Goal: Task Accomplishment & Management: Manage account settings

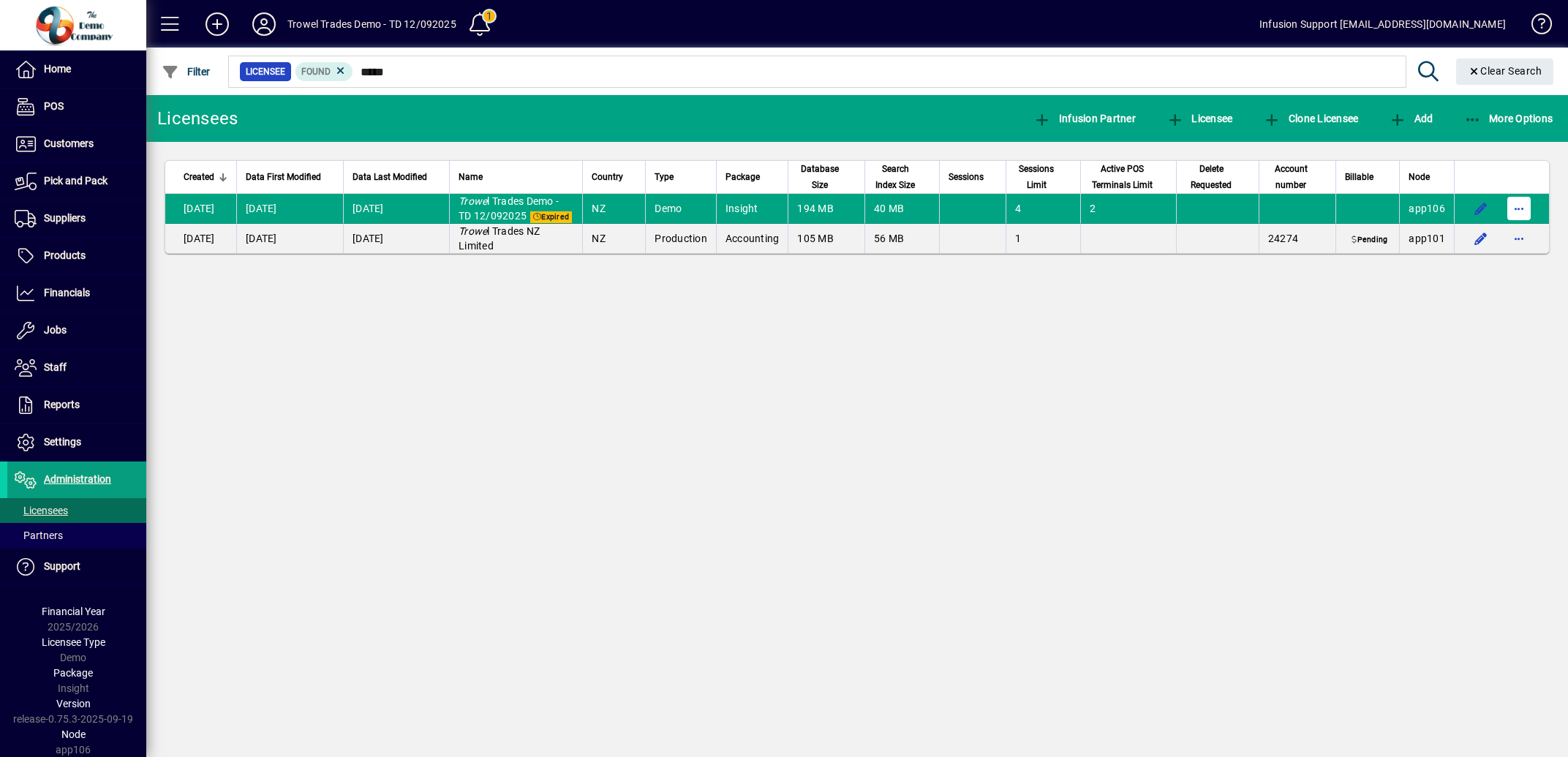
click at [1527, 226] on span "button" at bounding box center [1519, 209] width 35 height 35
click at [1459, 252] on span "Request licensee be deleted" at bounding box center [1443, 256] width 152 height 18
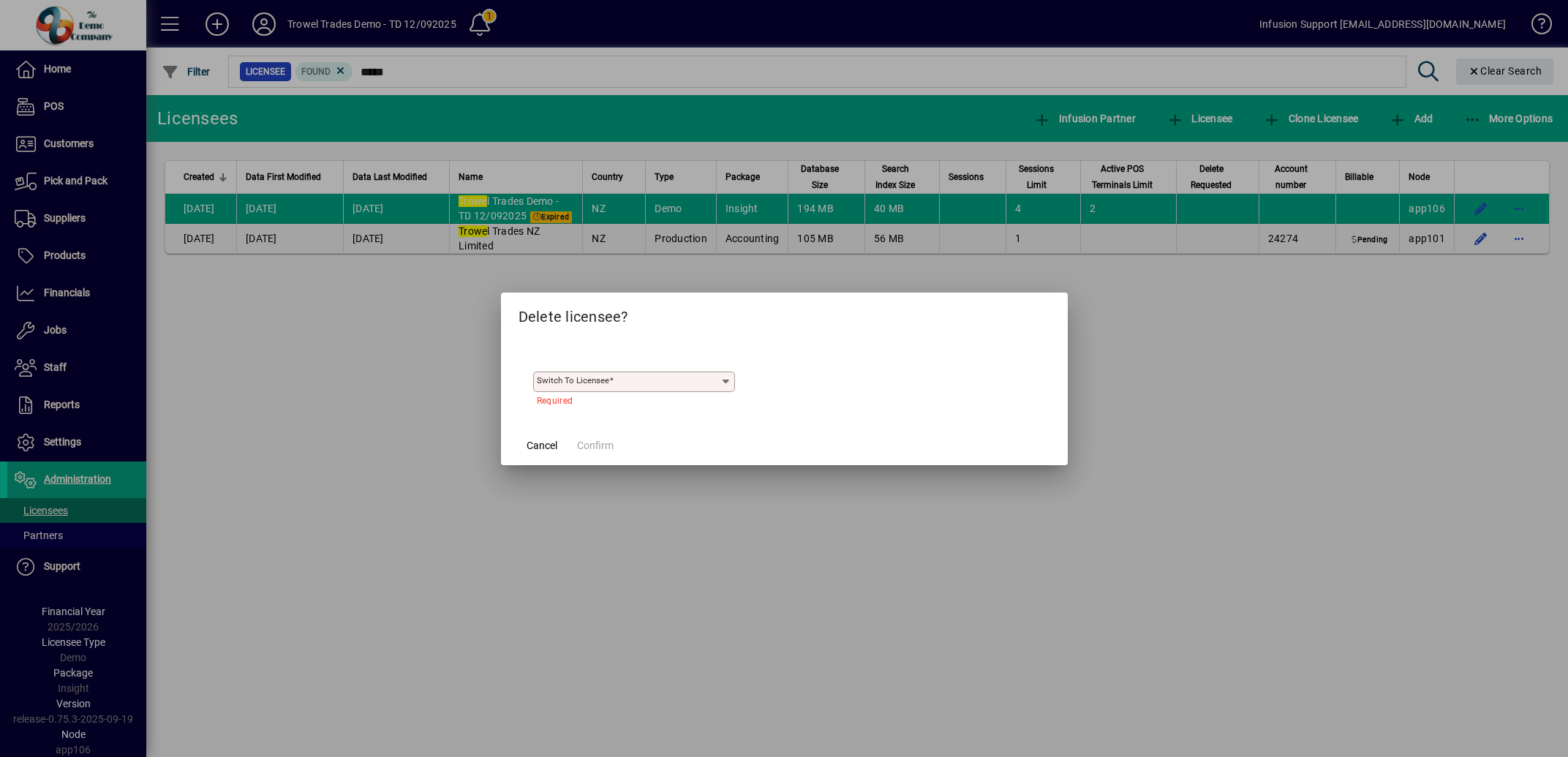
click at [723, 379] on icon at bounding box center [726, 382] width 12 height 12
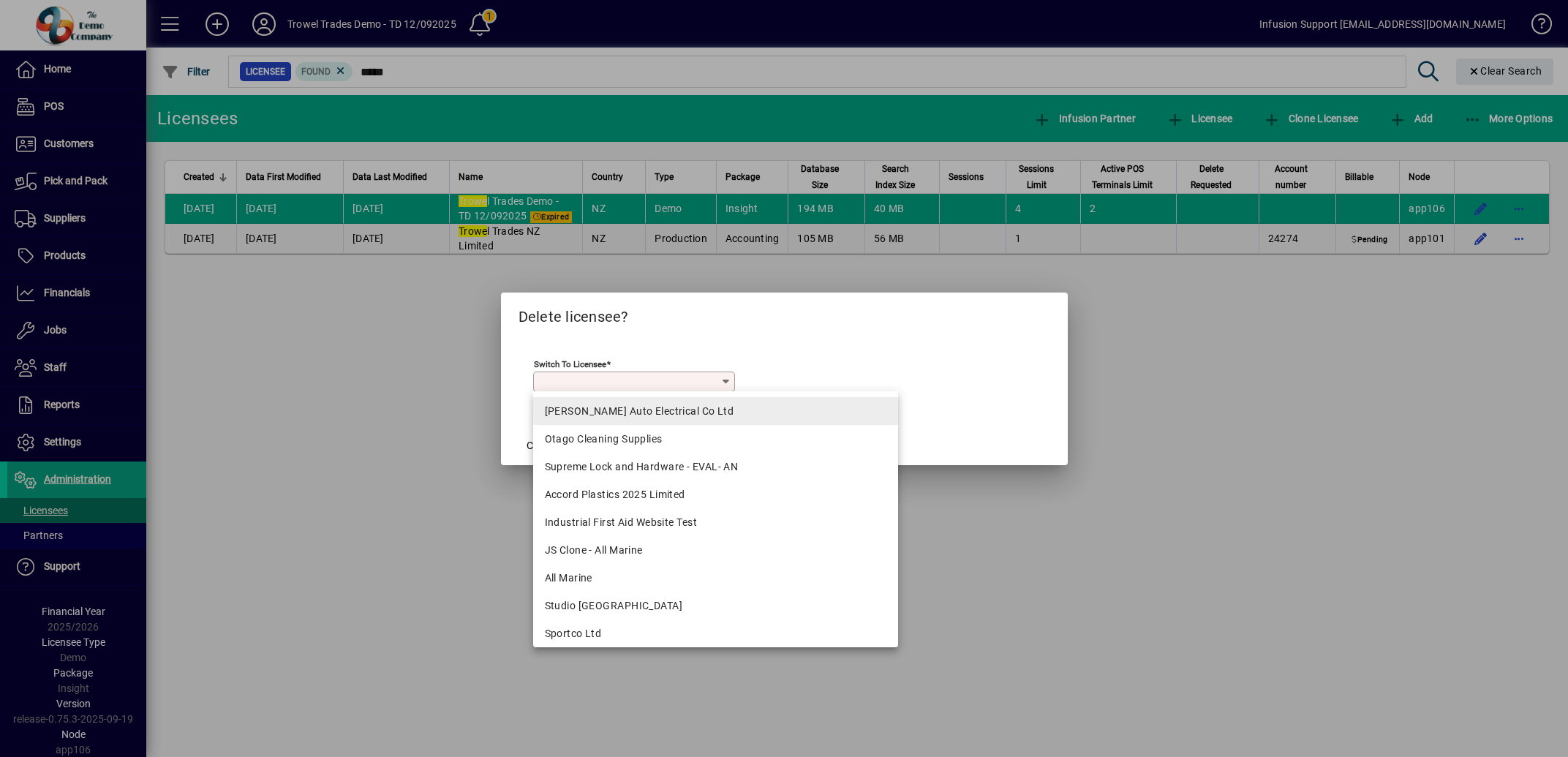
click at [575, 411] on div "[PERSON_NAME] Auto Electrical Co Ltd" at bounding box center [716, 411] width 342 height 15
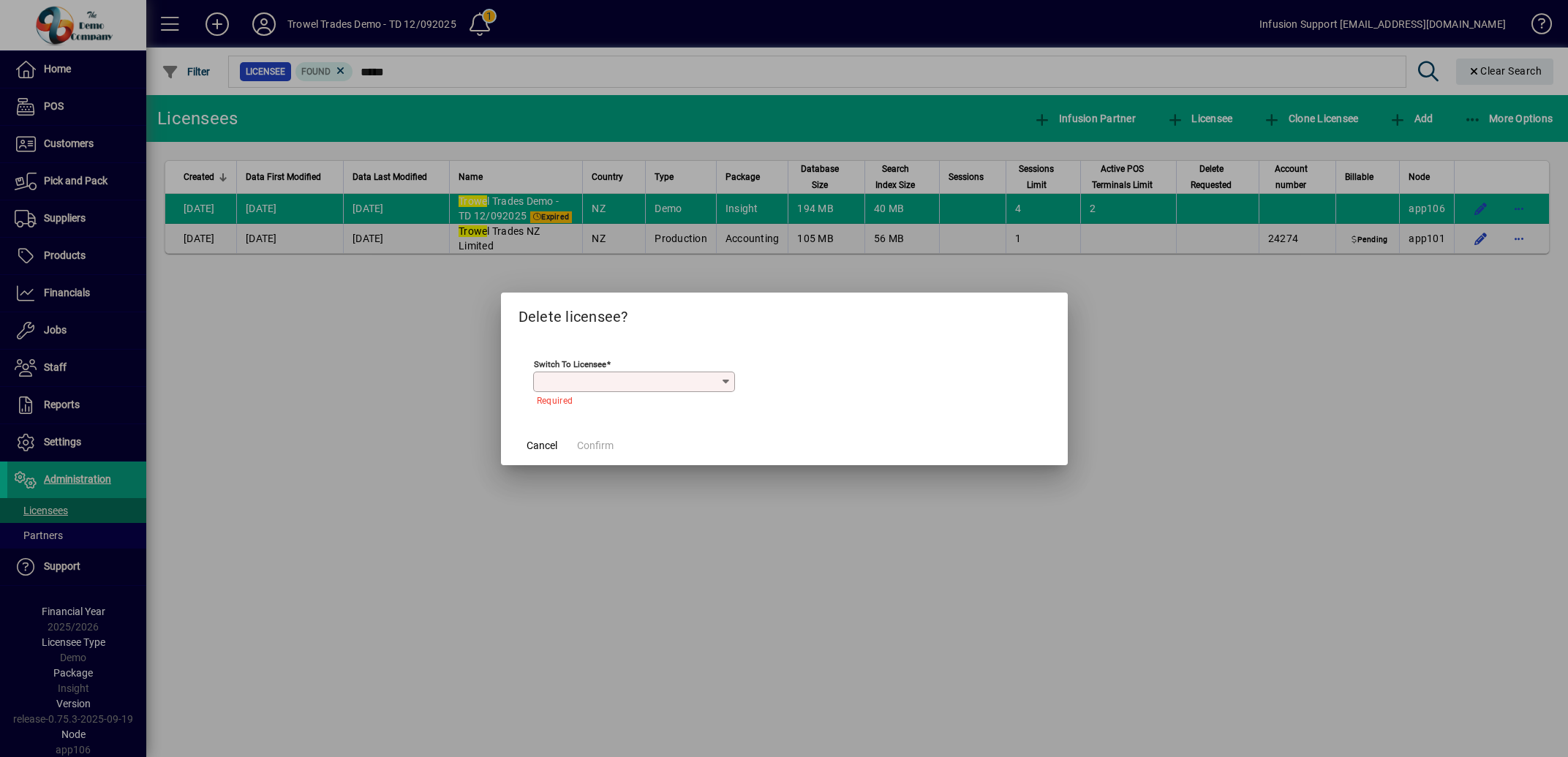
type input "**********"
click at [588, 445] on span "Confirm" at bounding box center [596, 445] width 37 height 15
